Goal: Task Accomplishment & Management: Complete application form

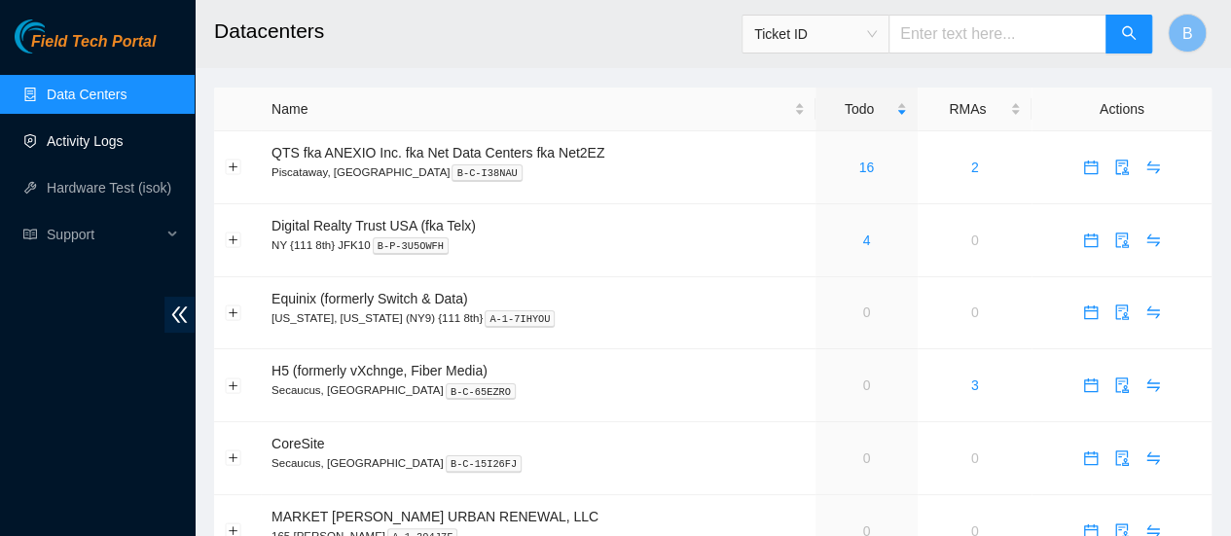
click at [78, 149] on link "Activity Logs" at bounding box center [85, 141] width 77 height 16
click at [68, 133] on link "Activity Logs" at bounding box center [85, 141] width 77 height 16
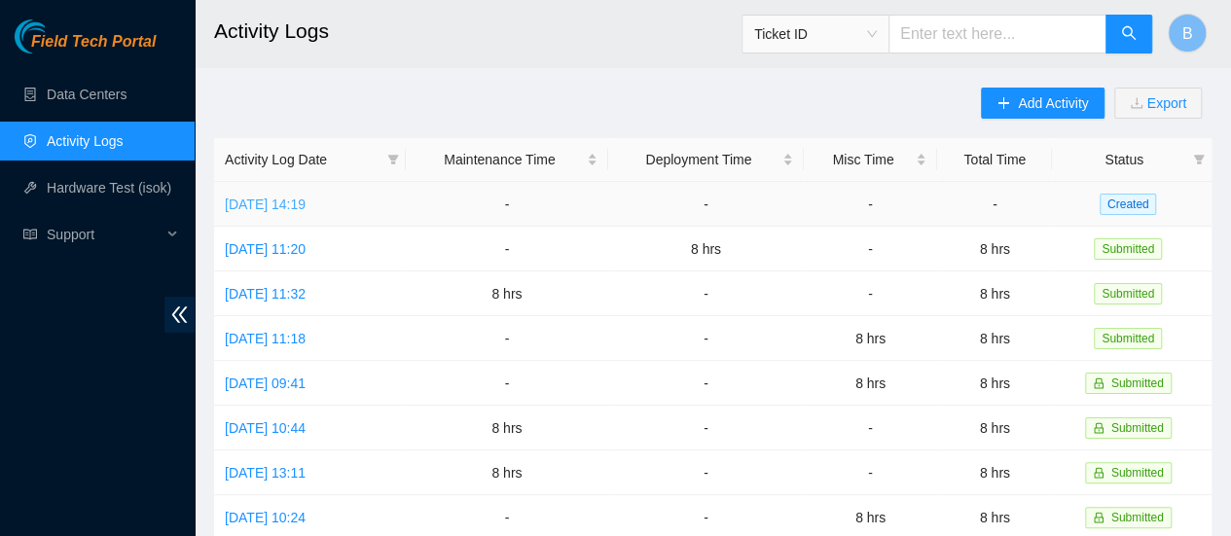
click at [290, 205] on link "Fri, 05 Sep 2025 14:19" at bounding box center [265, 205] width 81 height 16
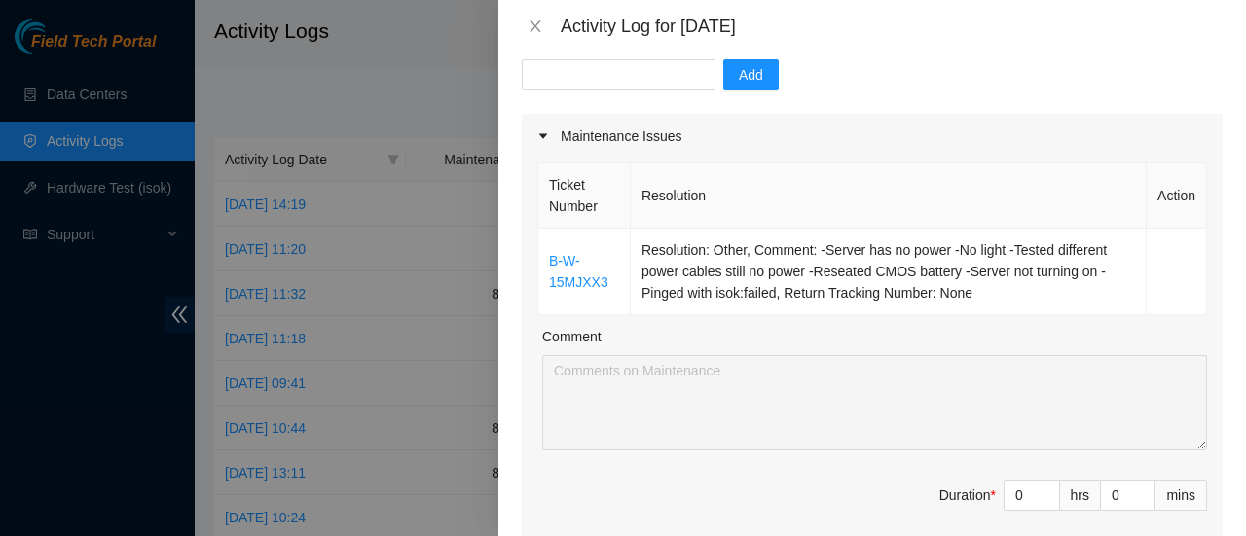
scroll to position [198, 0]
click at [1010, 490] on input "0" at bounding box center [1032, 493] width 55 height 29
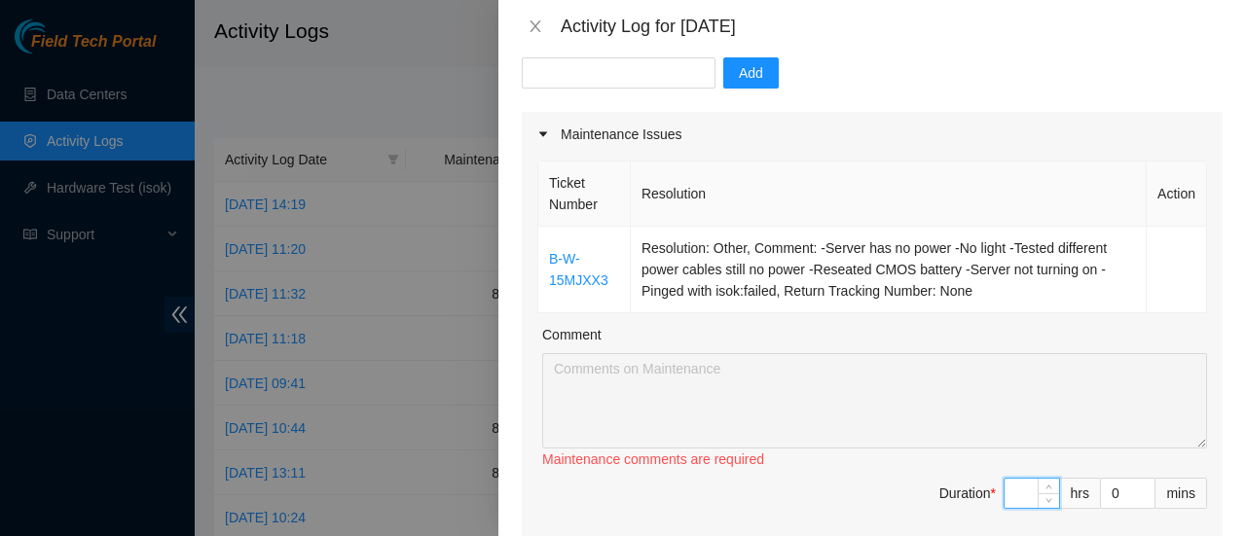
type input "8"
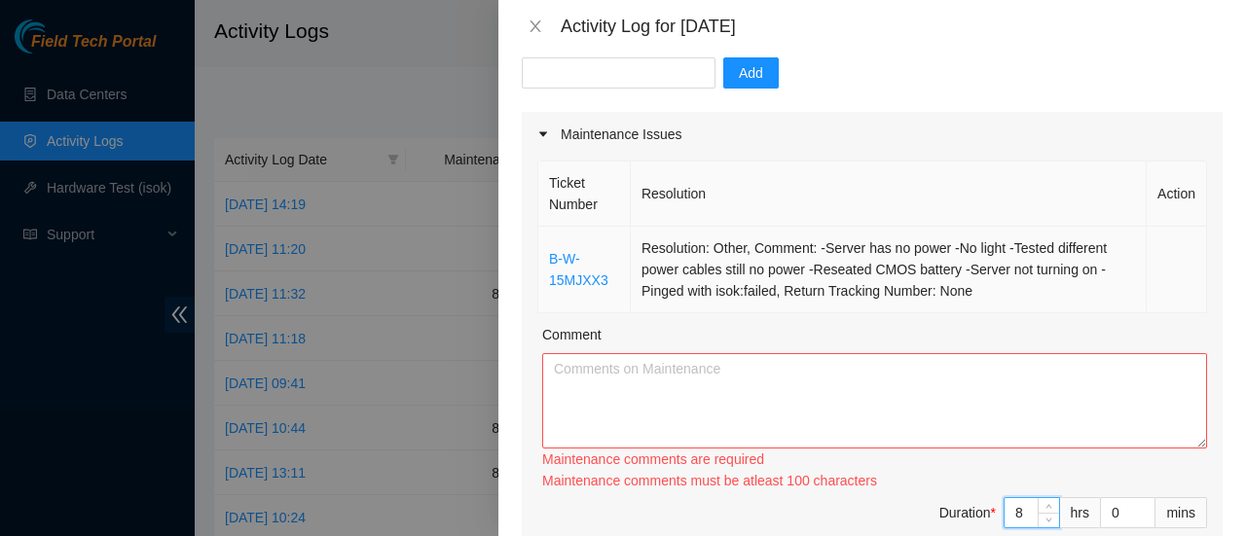
type input "8"
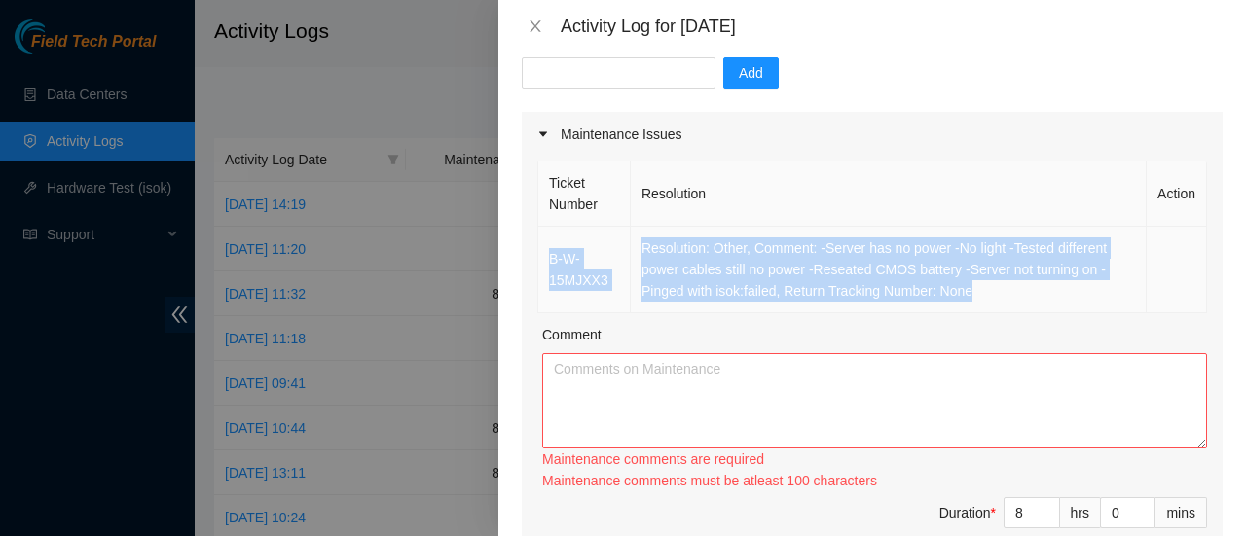
drag, startPoint x: 973, startPoint y: 279, endPoint x: 543, endPoint y: 244, distance: 431.7
click at [543, 244] on tr "B-W-15MJXX3 Resolution: Other, Comment: -Server has no power -No light -Tested …" at bounding box center [872, 270] width 669 height 87
copy tr "B-W-15MJXX3 Resolution: Other, Comment: -Server has no power -No light -Tested …"
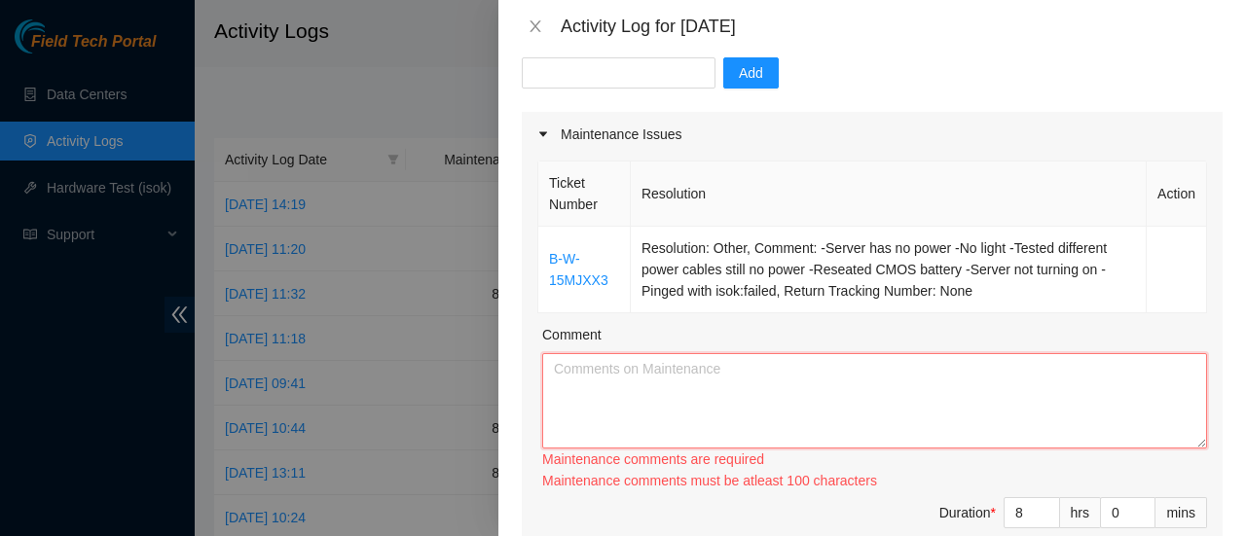
click at [648, 368] on textarea "Comment" at bounding box center [874, 400] width 665 height 95
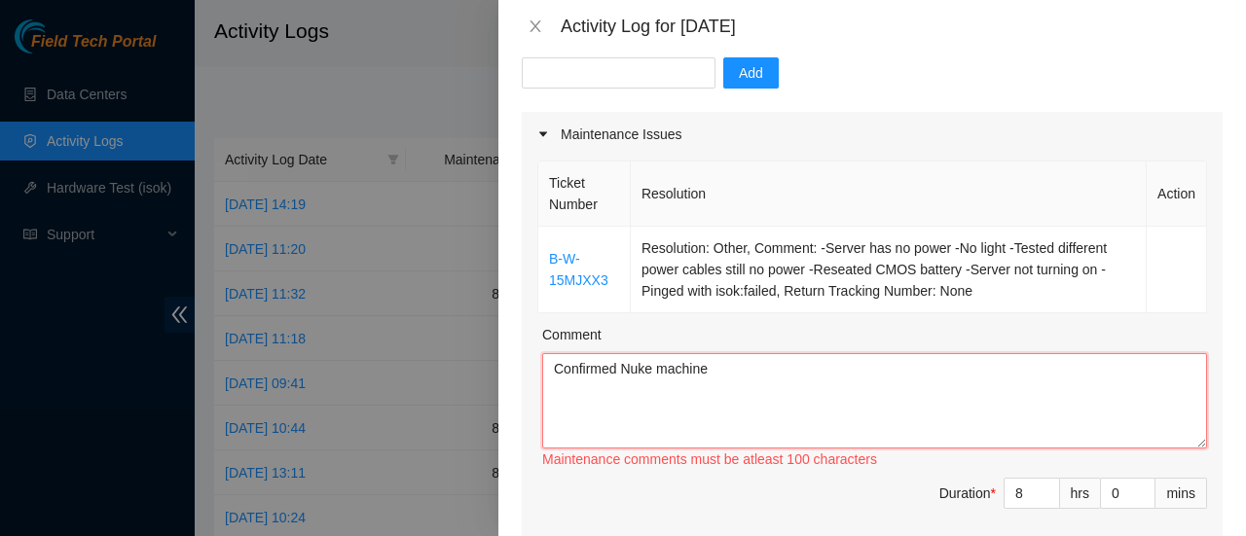
click at [733, 374] on textarea "Confirmed Nuke machine" at bounding box center [874, 400] width 665 height 95
paste textarea "B-W-15MJXX3 Resolution: Other, Comment: -Server has no power -No light -Tested …"
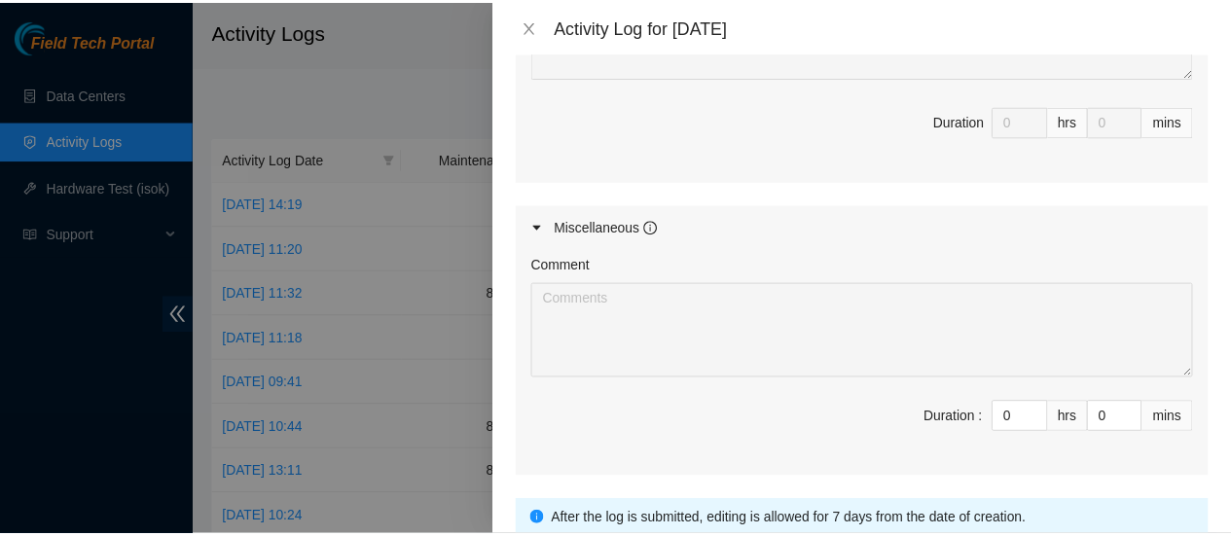
scroll to position [1117, 0]
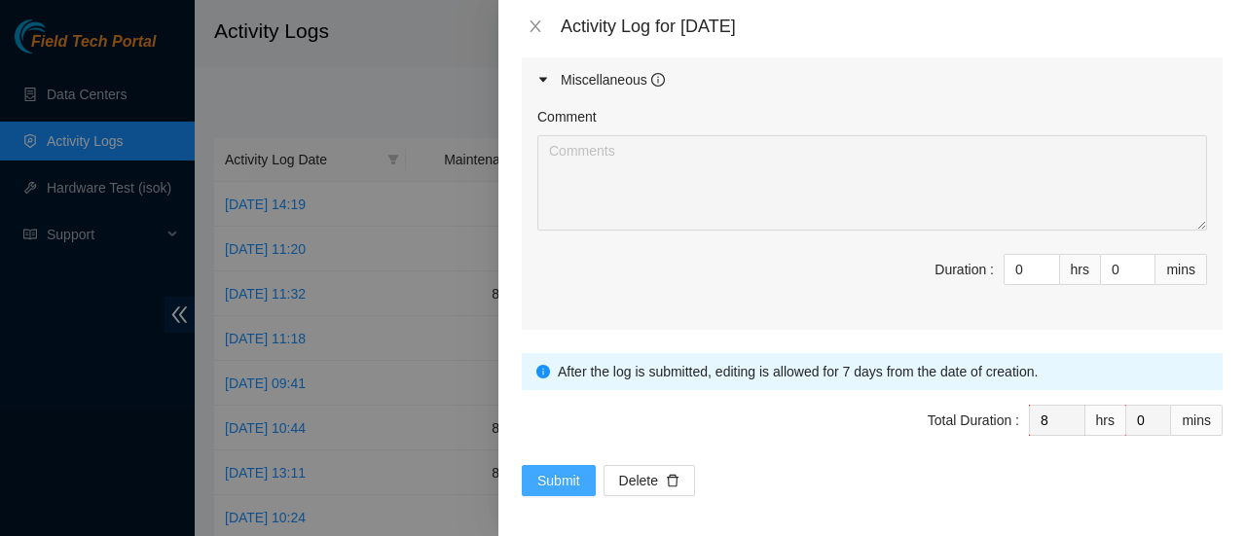
type textarea "Confirmed Nuke machines and B-W-15MJXX3 Resolution: Other, Comment: -Server has…"
click at [542, 471] on span "Submit" at bounding box center [558, 480] width 43 height 21
